Goal: Information Seeking & Learning: Compare options

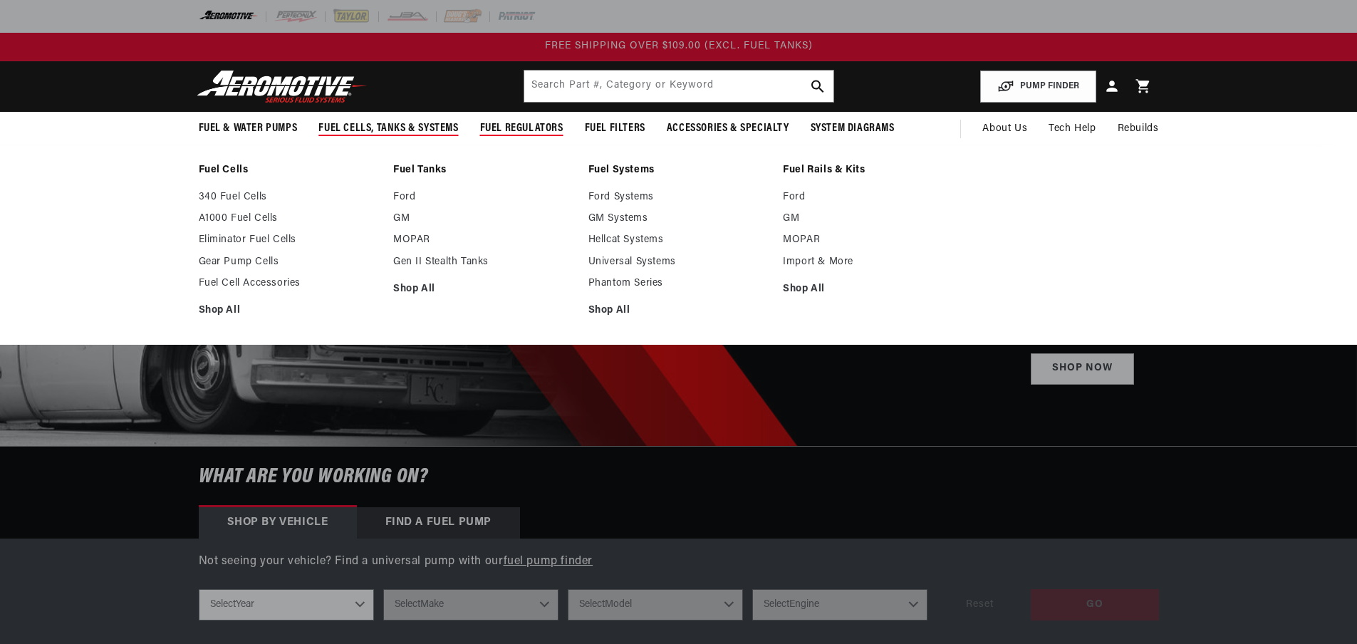
click at [607, 130] on span "Fuel Filters" at bounding box center [615, 128] width 61 height 15
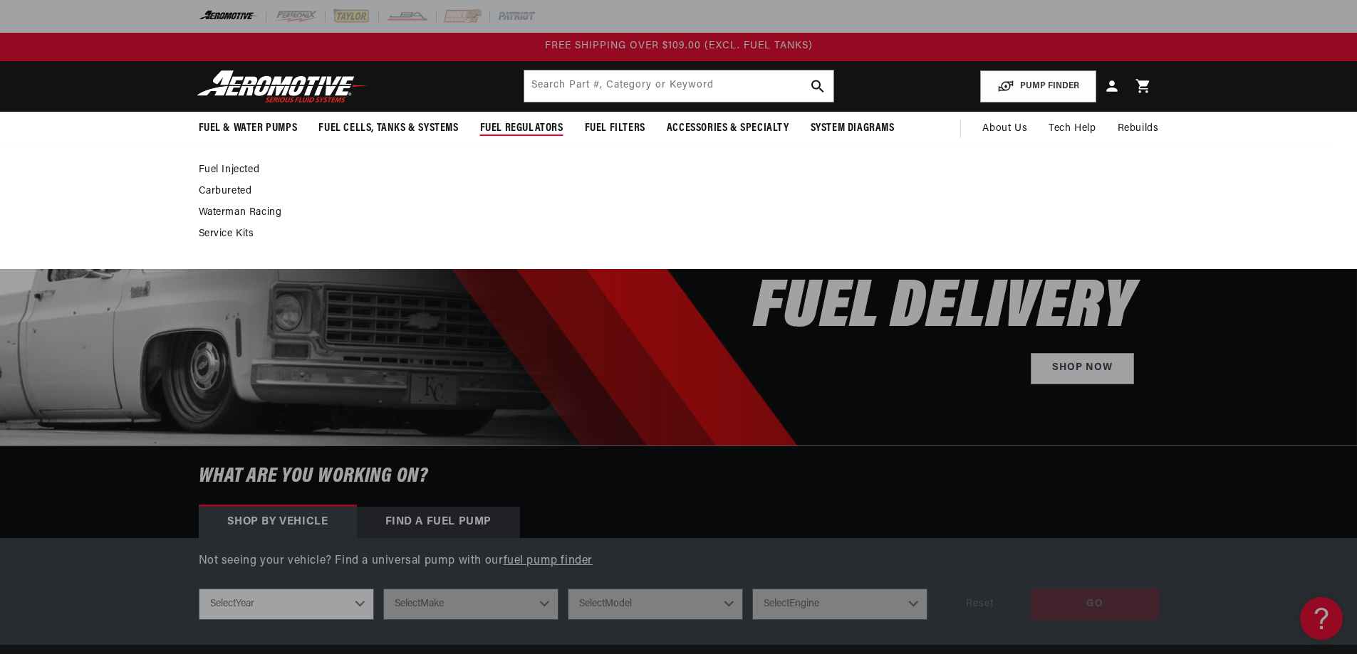
click at [525, 121] on span "Fuel Regulators" at bounding box center [521, 128] width 83 height 15
click at [218, 190] on link "Carbureted" at bounding box center [672, 191] width 946 height 13
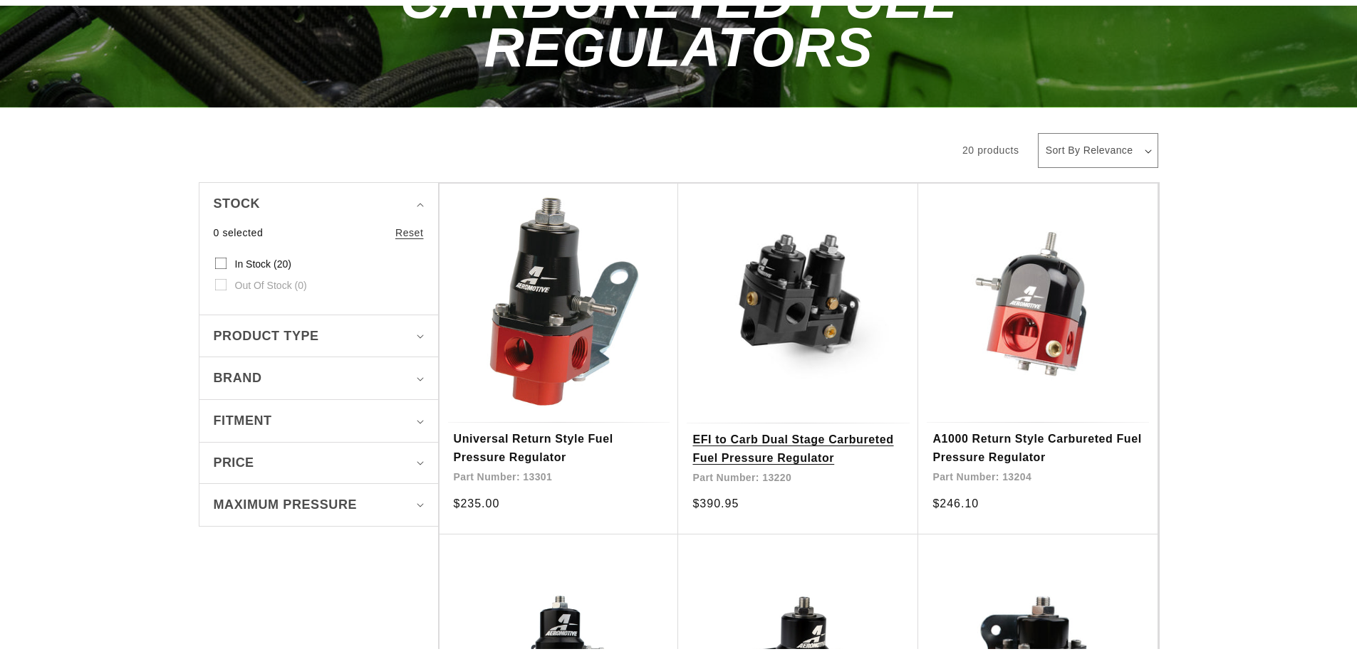
scroll to position [214, 0]
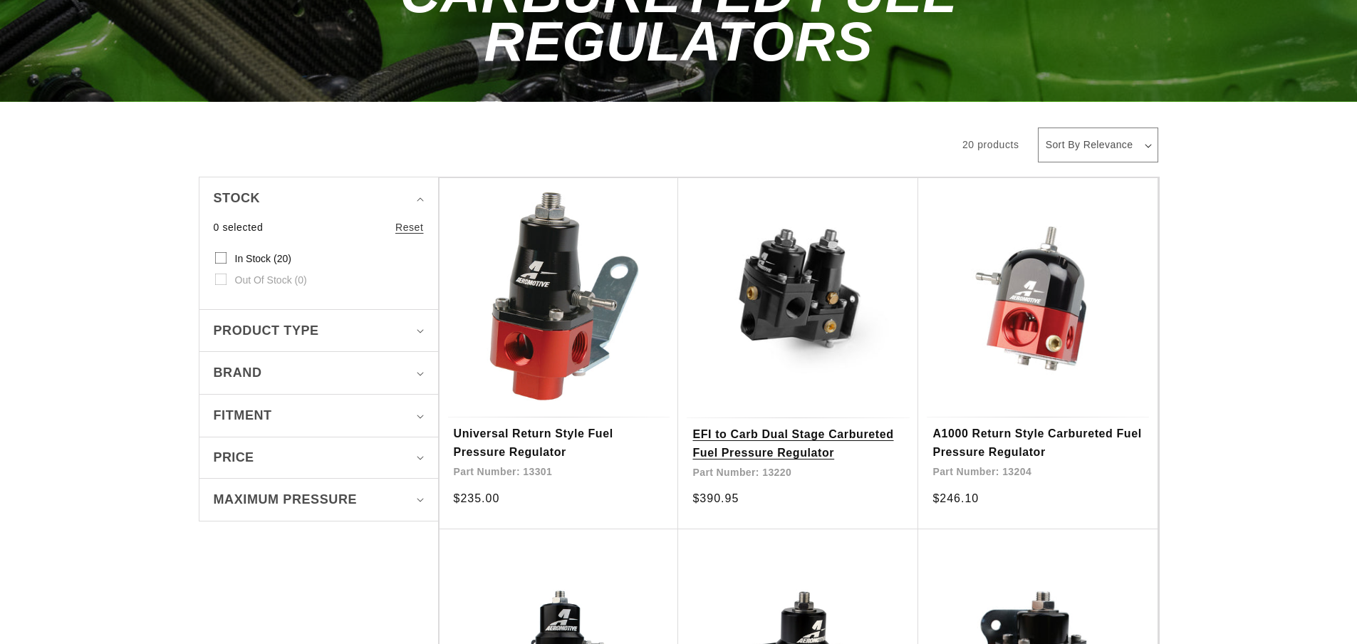
click at [792, 425] on link "EFI to Carb Dual Stage Carbureted Fuel Pressure Regulator" at bounding box center [798, 443] width 212 height 36
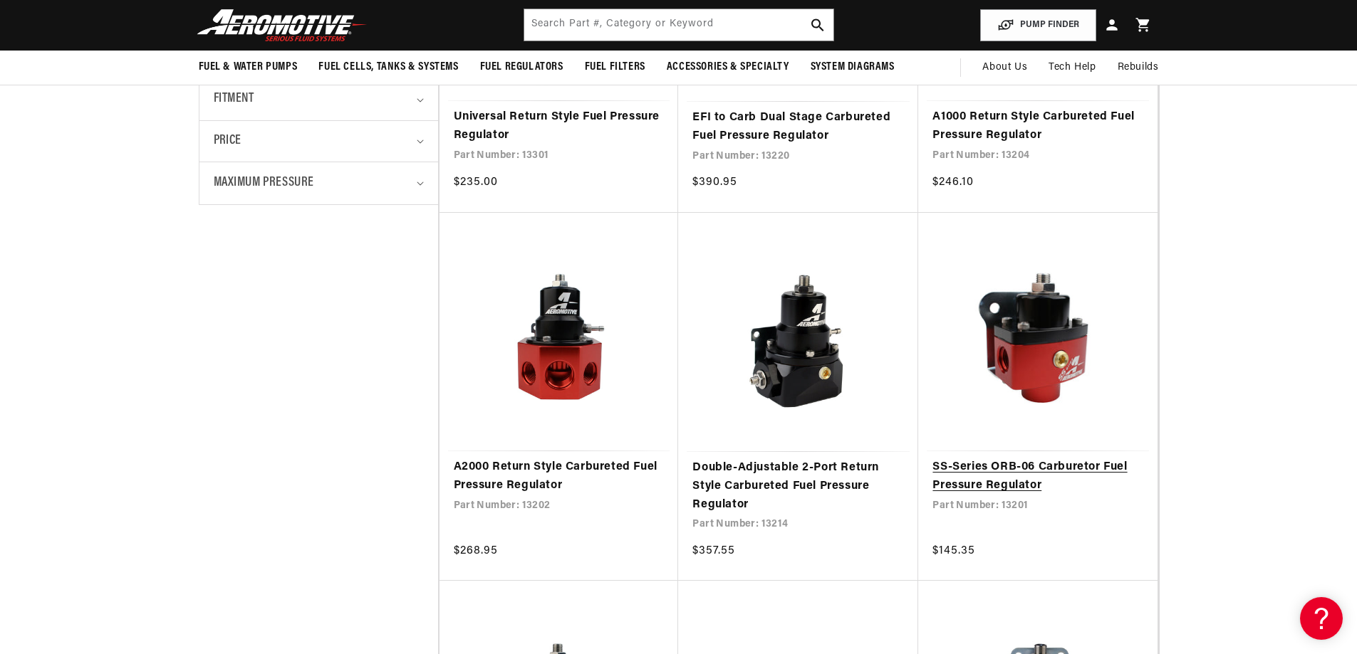
scroll to position [427, 0]
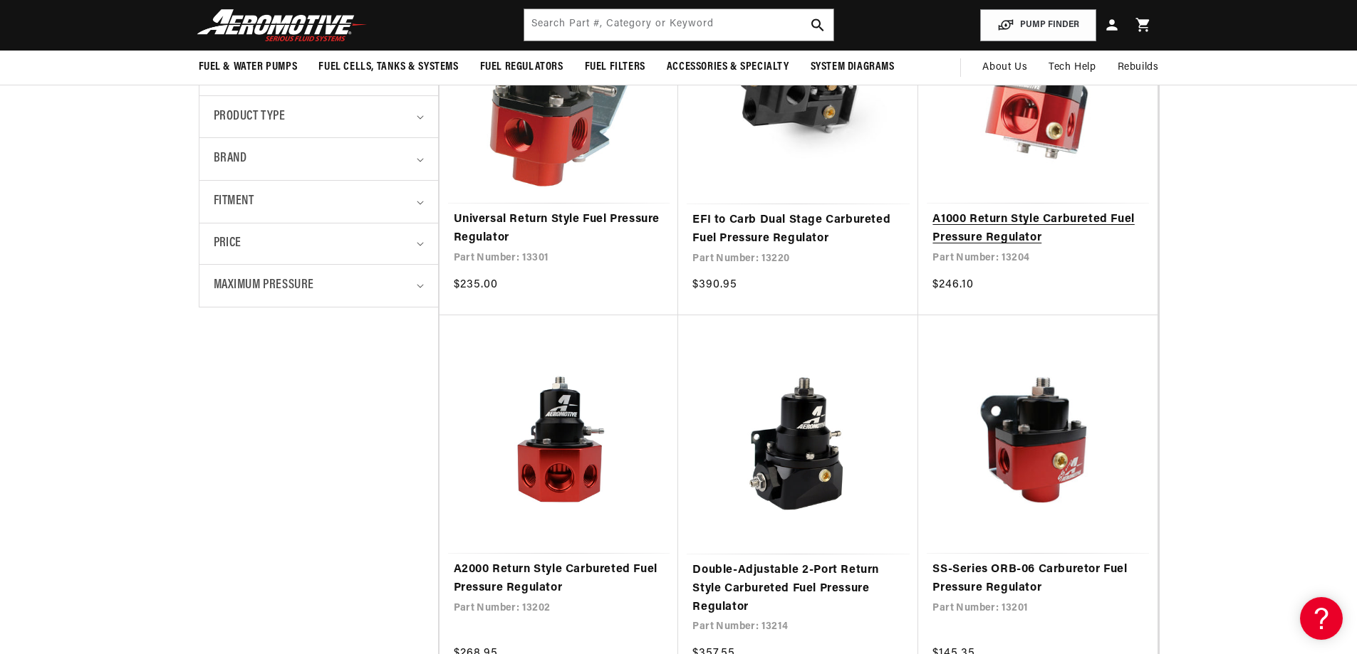
click at [978, 231] on link "A1000 Return Style Carbureted Fuel Pressure Regulator" at bounding box center [1037, 229] width 211 height 36
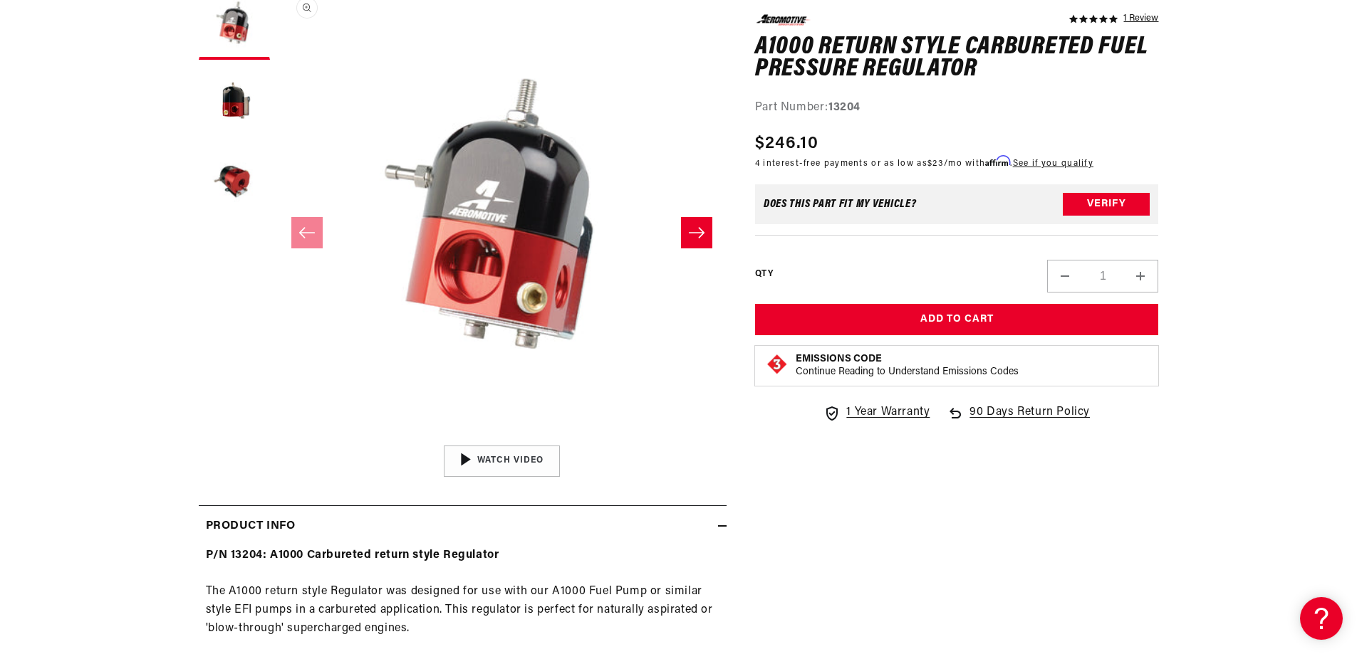
scroll to position [214, 0]
